Goal: Information Seeking & Learning: Learn about a topic

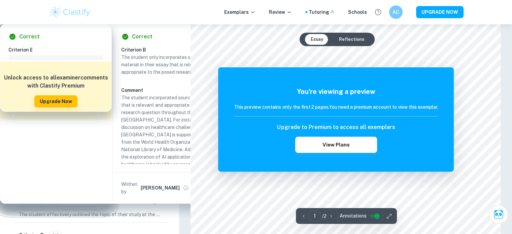
click at [19, 35] on p "EE Exemplars" at bounding box center [23, 35] width 30 height 7
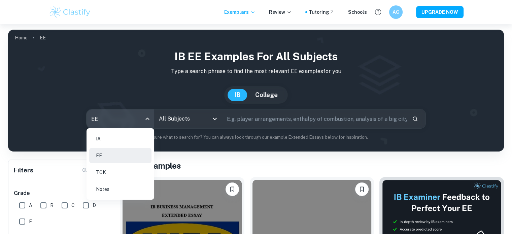
click at [93, 117] on body "We value your privacy We use cookies to enhance your browsing experience, serve…" at bounding box center [256, 141] width 512 height 234
click at [97, 136] on li "IA" at bounding box center [120, 138] width 62 height 15
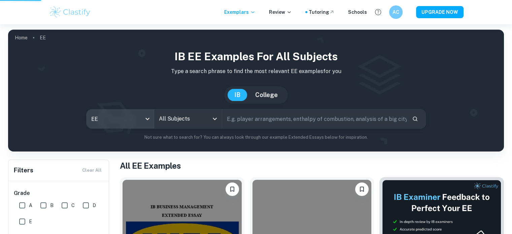
type input "ia"
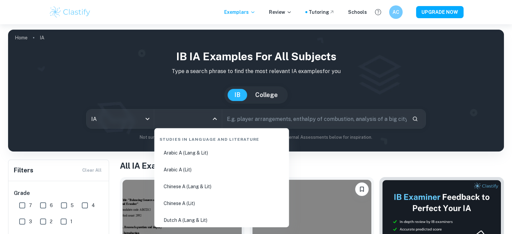
click at [170, 120] on input "All Subjects" at bounding box center [182, 118] width 51 height 13
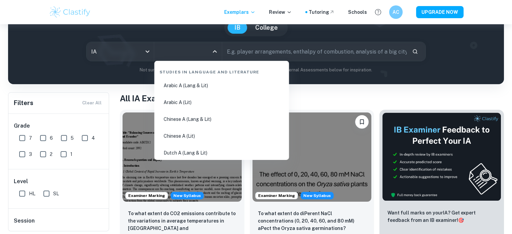
click at [190, 48] on input "All Subjects" at bounding box center [182, 51] width 51 height 13
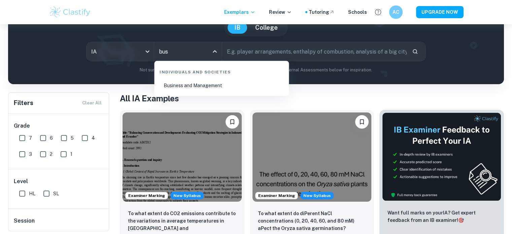
click at [187, 89] on li "Business and Management" at bounding box center [221, 85] width 129 height 15
type input "Business and Management"
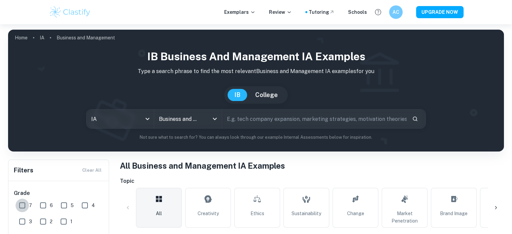
click at [24, 205] on input "7" at bounding box center [21, 205] width 13 height 13
checkbox input "true"
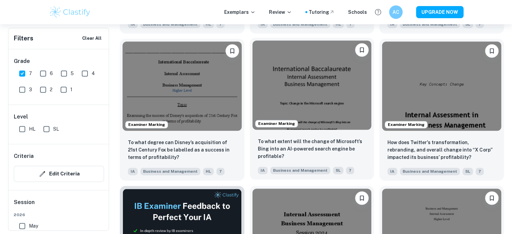
scroll to position [952, 0]
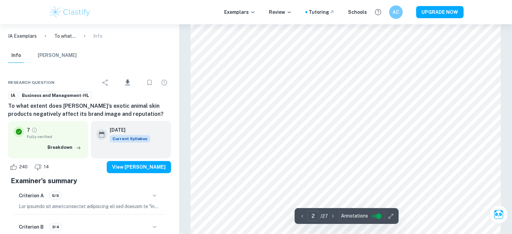
scroll to position [566, 0]
type input "2"
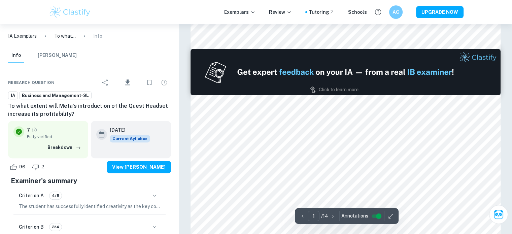
type input "2"
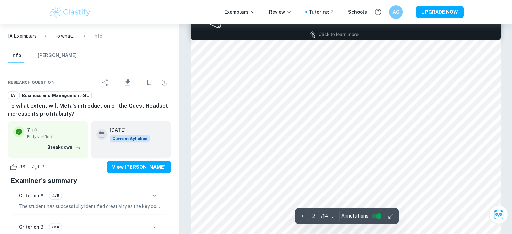
scroll to position [469, 0]
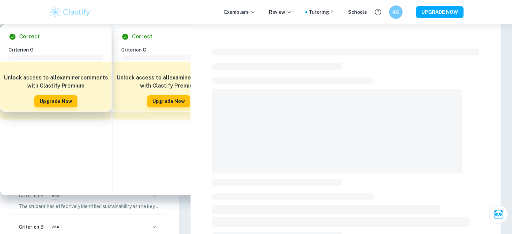
scroll to position [169, 0]
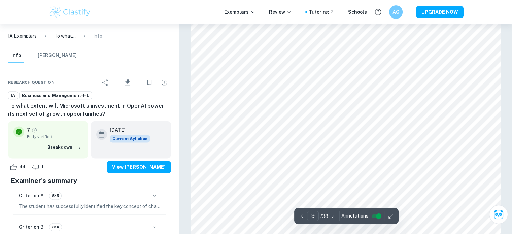
scroll to position [3410, 0]
type input "20"
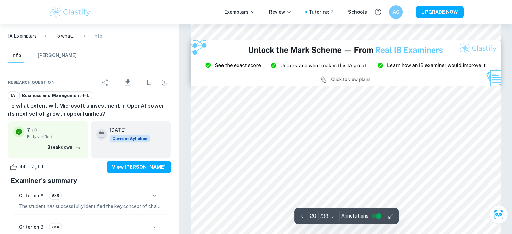
scroll to position [8201, 0]
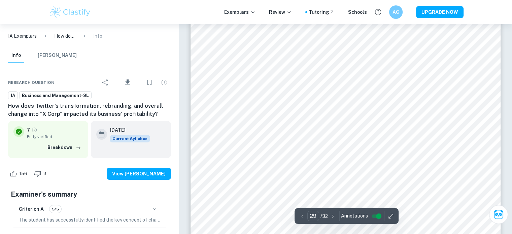
scroll to position [12705, 0]
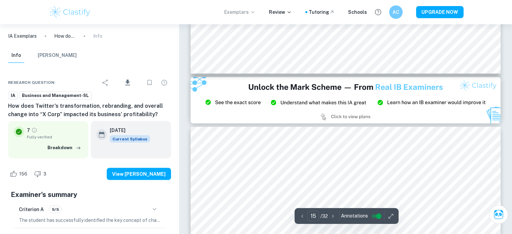
type input "14"
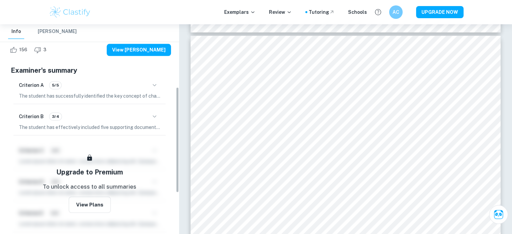
scroll to position [125, 0]
click at [40, 31] on button "[PERSON_NAME]" at bounding box center [57, 31] width 39 height 15
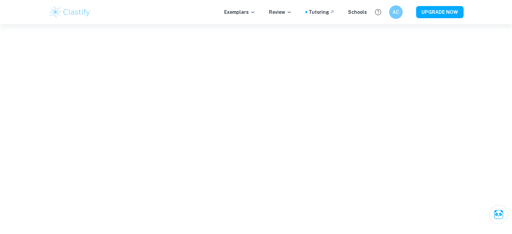
scroll to position [4764, 0]
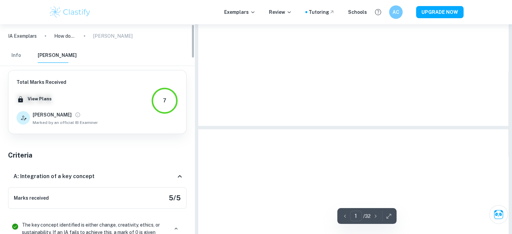
type input "11"
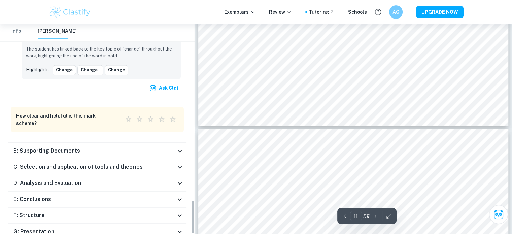
scroll to position [1072, 0]
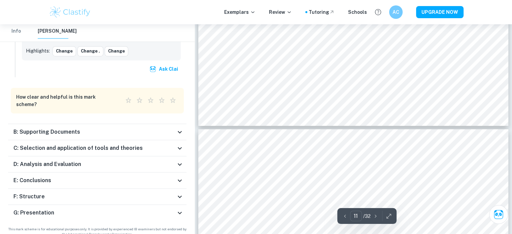
click at [72, 128] on h6 "B: Supporting Documents" at bounding box center [46, 132] width 67 height 8
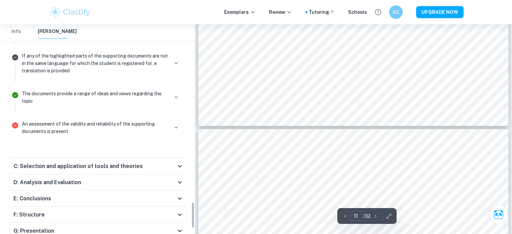
scroll to position [1408, 0]
click at [61, 162] on h6 "C: Selection and application of tools and theories" at bounding box center [77, 166] width 129 height 8
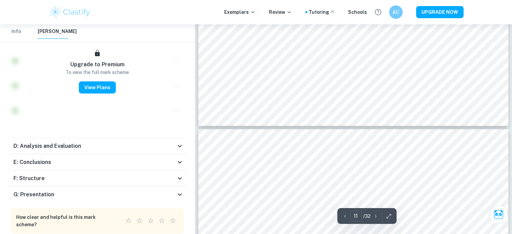
click at [59, 142] on h6 "D: Analysis and Evaluation" at bounding box center [47, 146] width 68 height 8
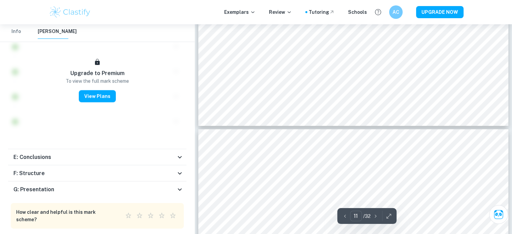
click at [50, 153] on div "E: Conclusions" at bounding box center [97, 157] width 178 height 16
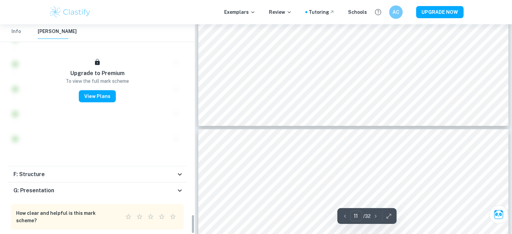
click at [47, 170] on div "F: Structure" at bounding box center [94, 174] width 162 height 8
click at [42, 187] on h6 "G: Presentation" at bounding box center [33, 191] width 41 height 8
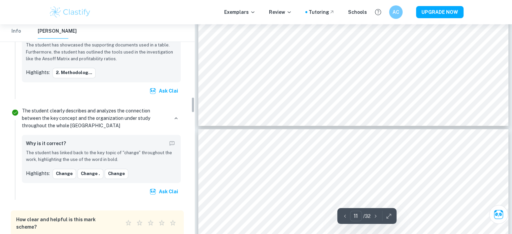
scroll to position [720, 0]
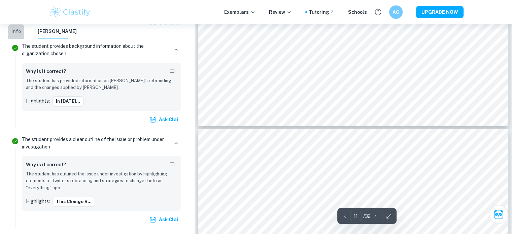
click at [19, 34] on button "Info" at bounding box center [16, 31] width 16 height 15
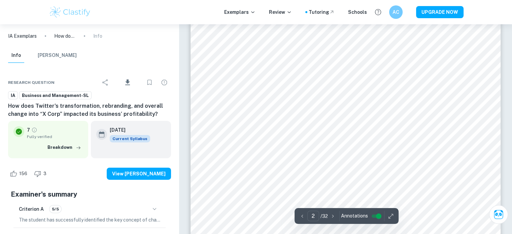
scroll to position [746, 0]
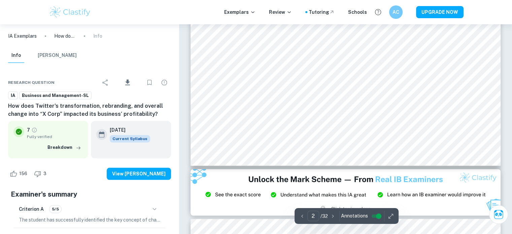
type input "1"
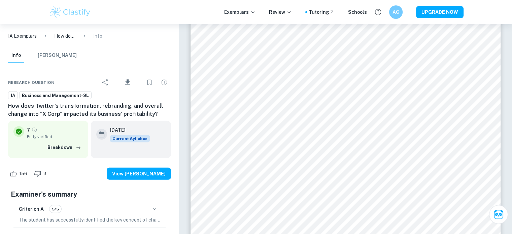
scroll to position [1621, 0]
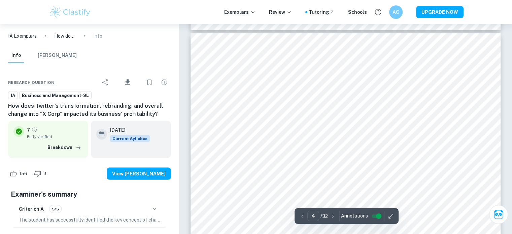
type input "3"
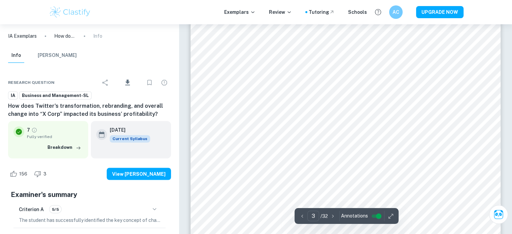
scroll to position [1129, 0]
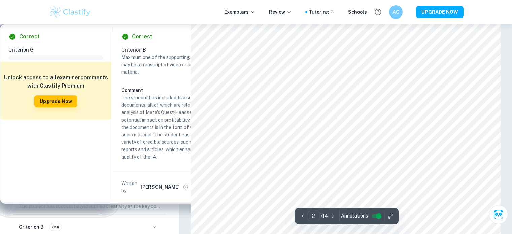
scroll to position [469, 0]
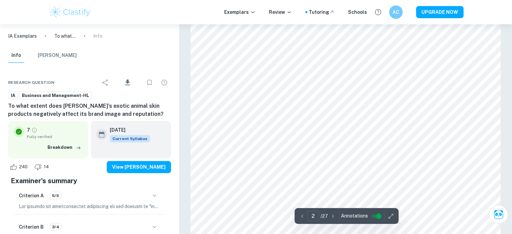
scroll to position [516, 0]
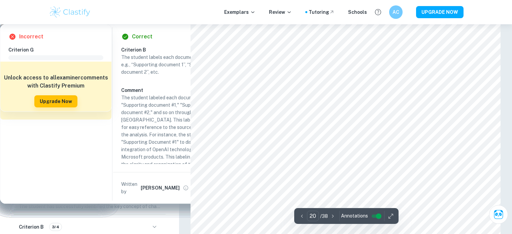
scroll to position [8201, 0]
